Goal: Obtain resource: Download file/media

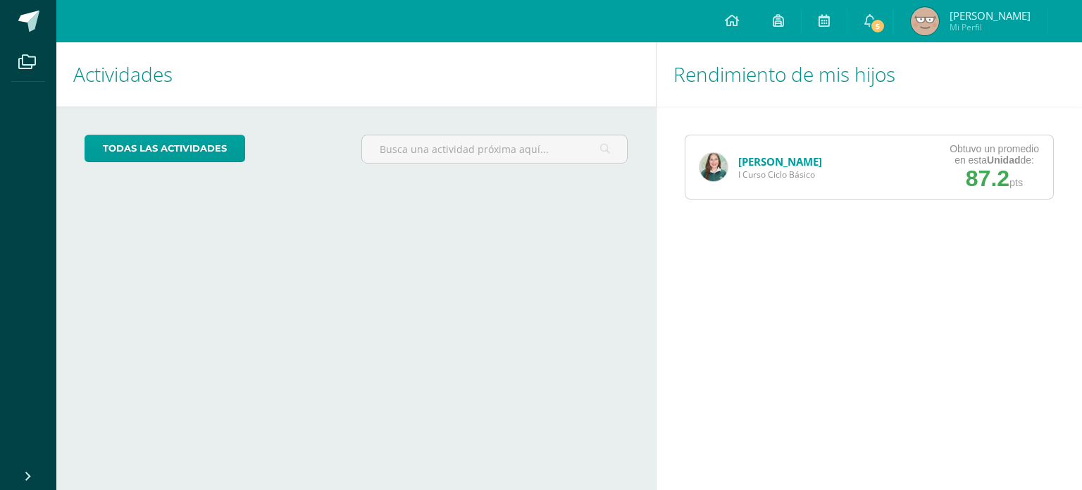
click at [708, 158] on img at bounding box center [713, 167] width 28 height 28
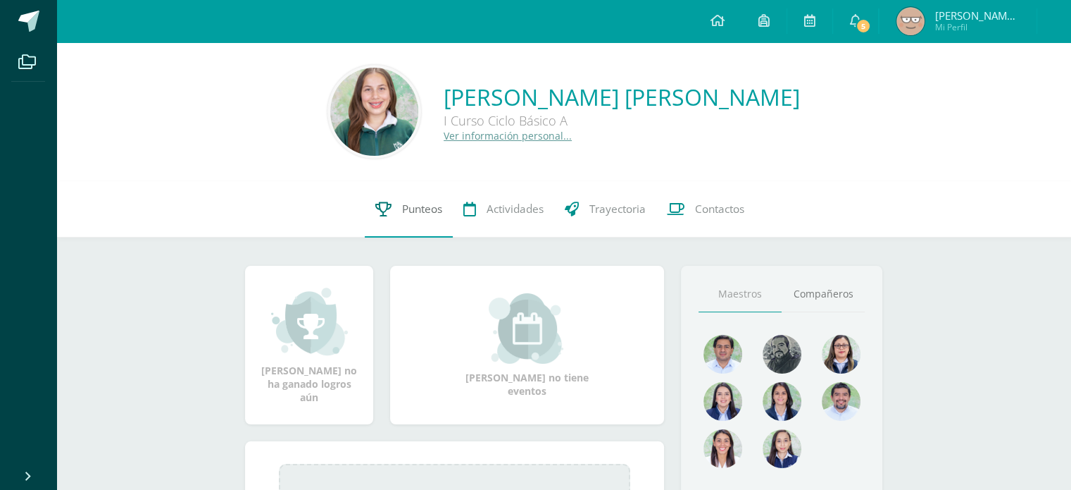
click at [433, 203] on span "Punteos" at bounding box center [422, 208] width 40 height 15
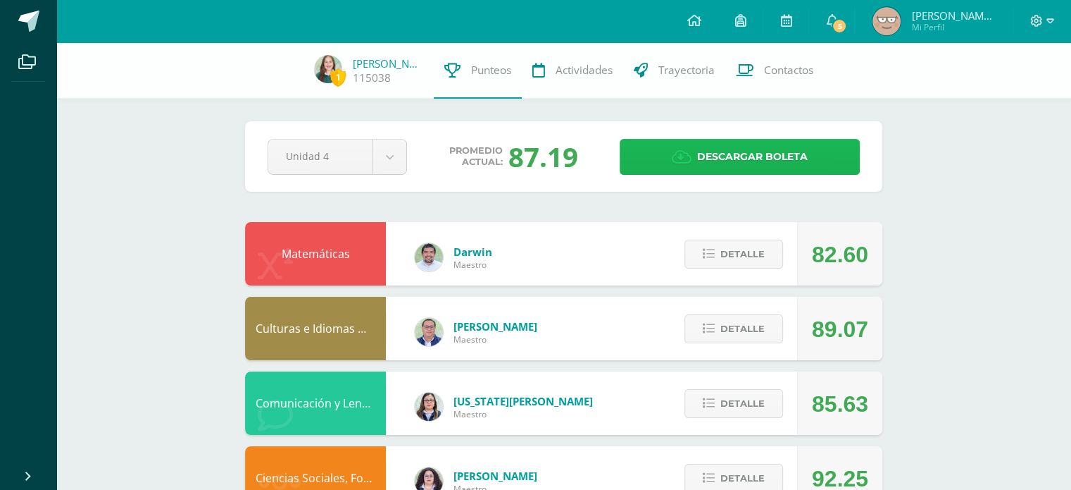
click at [648, 154] on link "Descargar boleta" at bounding box center [740, 157] width 240 height 36
